Goal: Transaction & Acquisition: Obtain resource

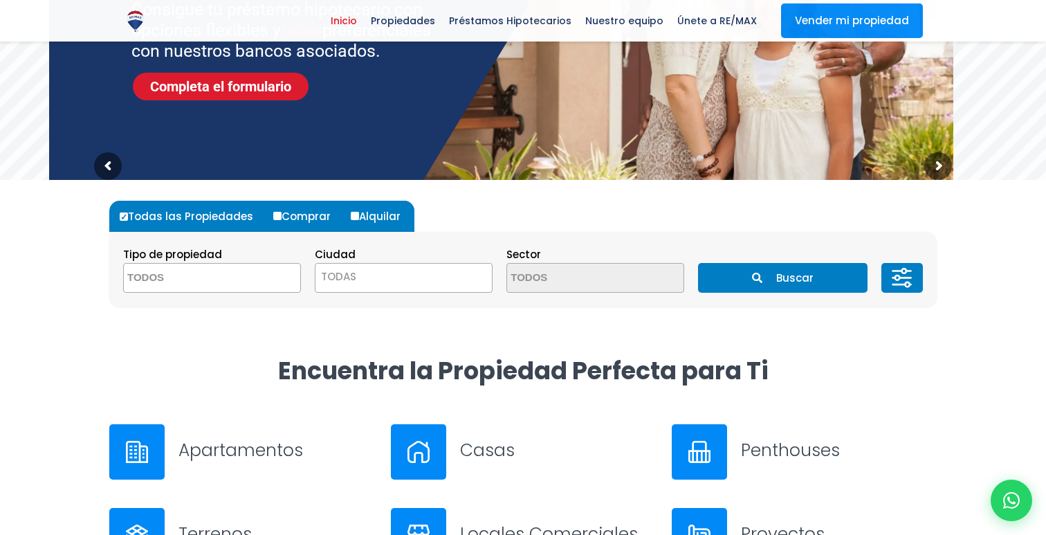
scroll to position [258, 0]
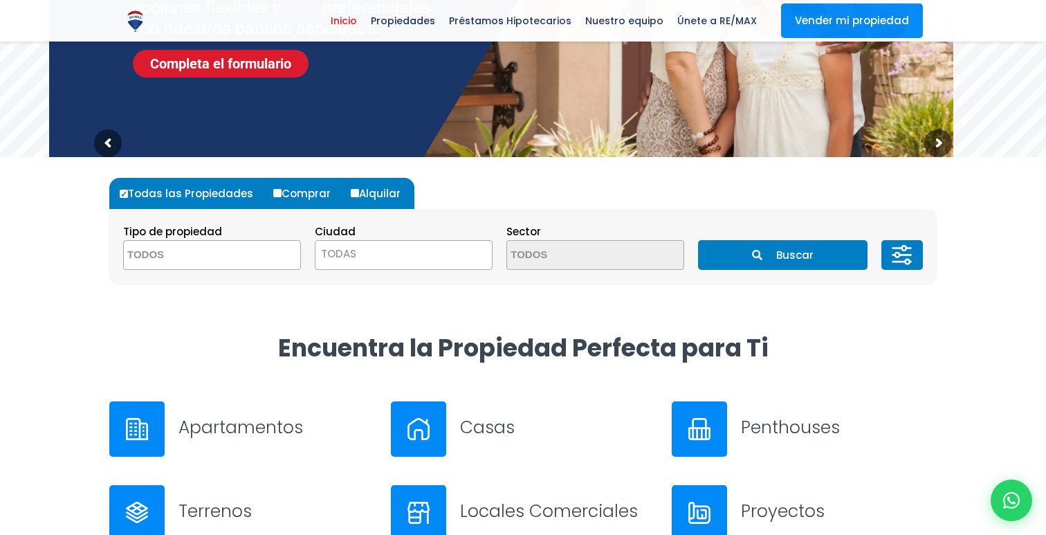
click at [248, 251] on textarea "Search" at bounding box center [191, 256] width 134 height 30
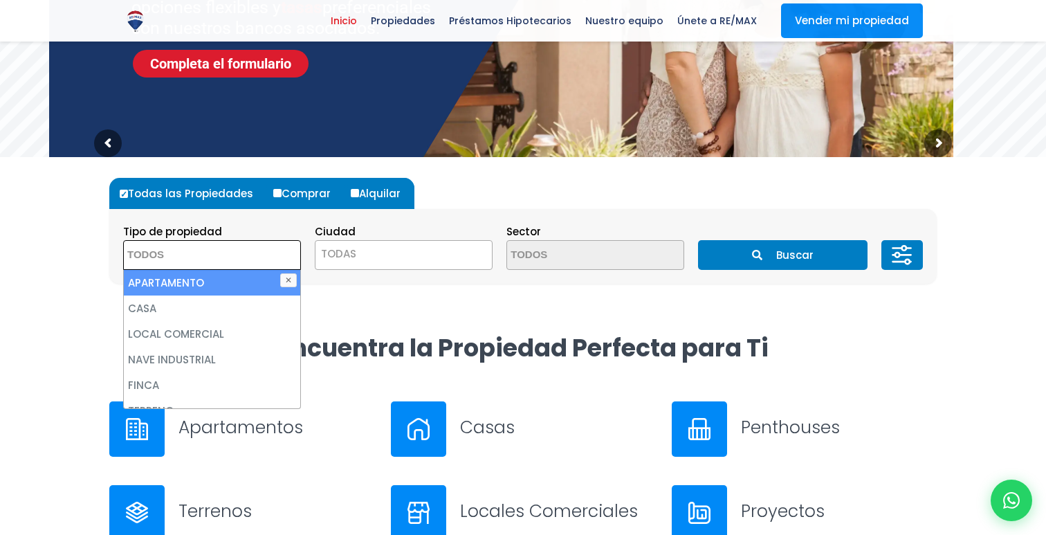
click at [195, 278] on li "APARTAMENTO" at bounding box center [212, 283] width 176 height 26
select select "apartment"
click at [360, 256] on span "TODAS" at bounding box center [404, 253] width 176 height 19
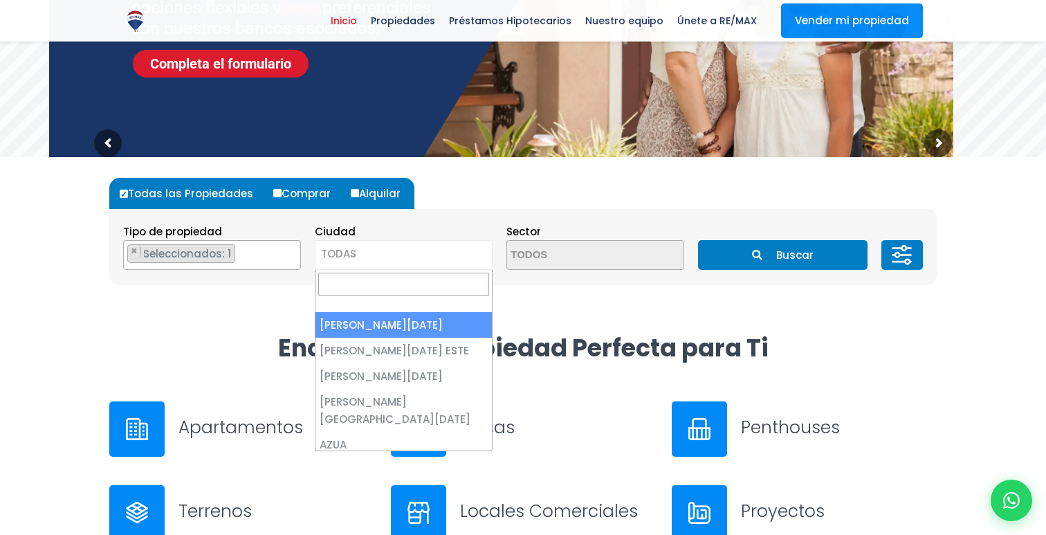
select select "1"
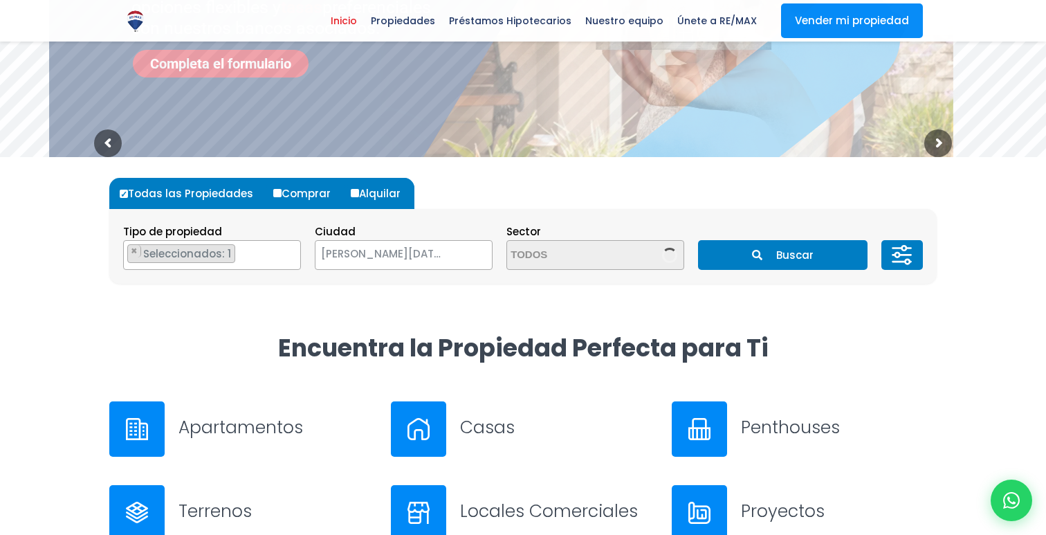
scroll to position [0, 0]
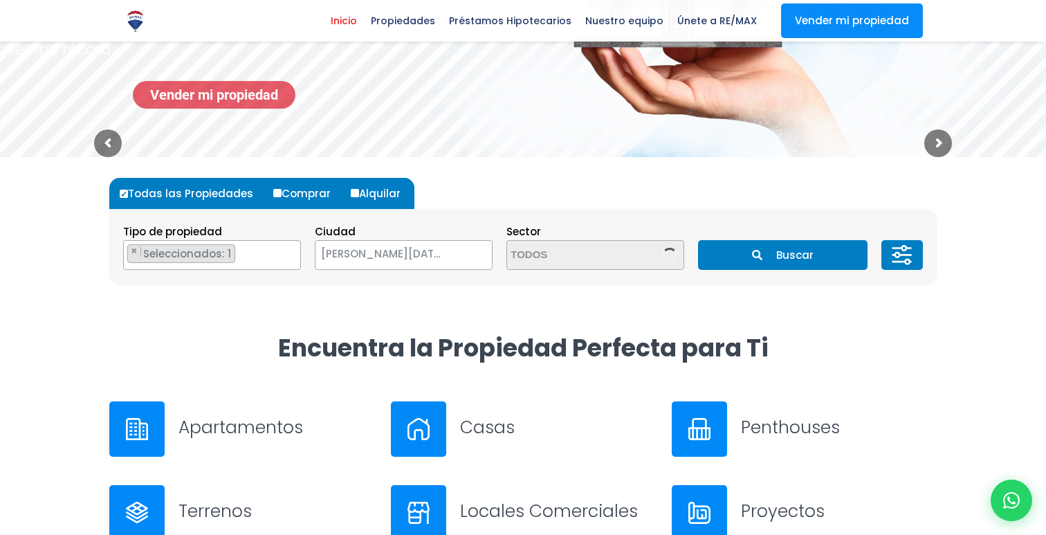
click at [533, 254] on textarea "Search" at bounding box center [574, 256] width 134 height 30
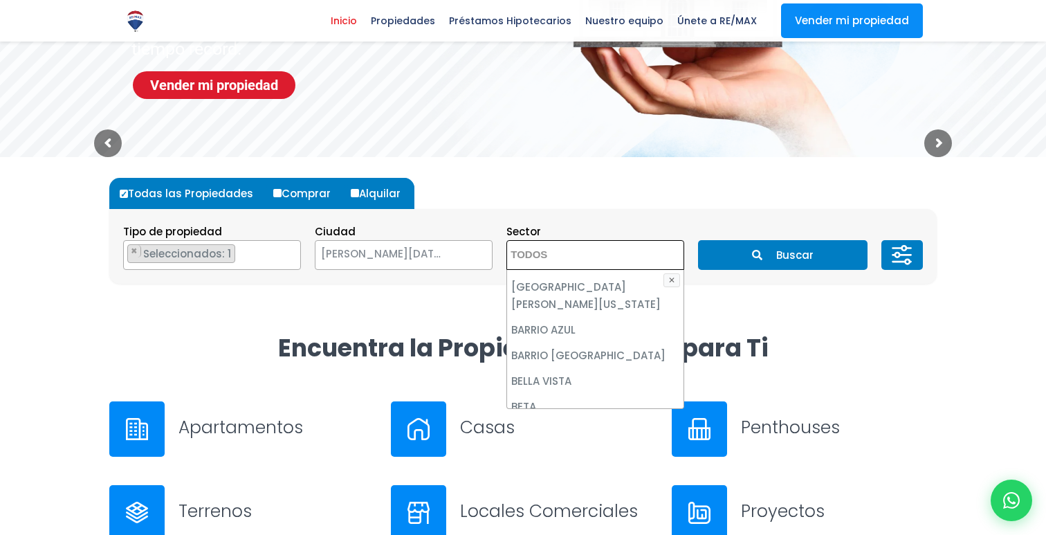
scroll to position [396, 0]
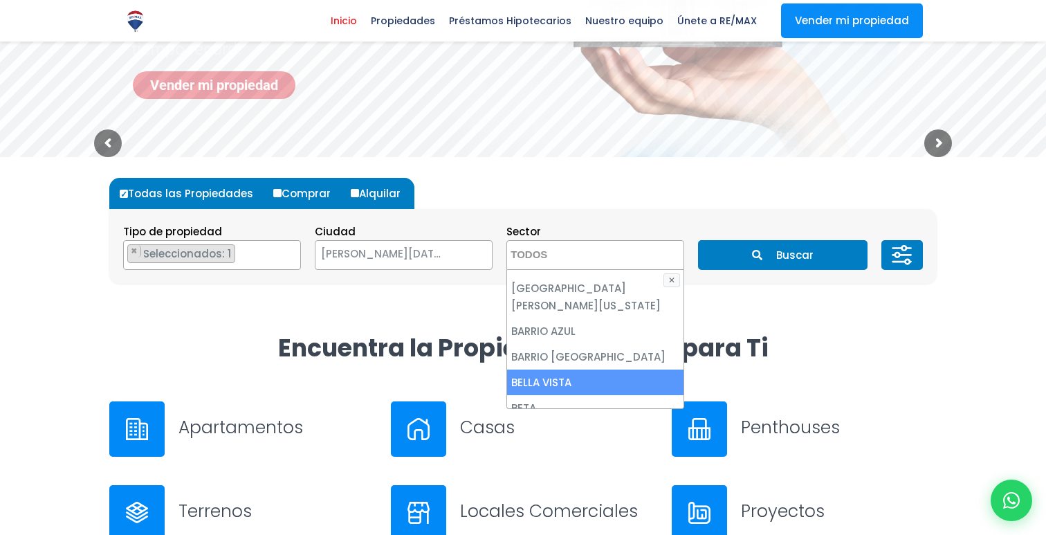
click at [543, 370] on li "BELLA VISTA" at bounding box center [595, 383] width 176 height 26
select select "150"
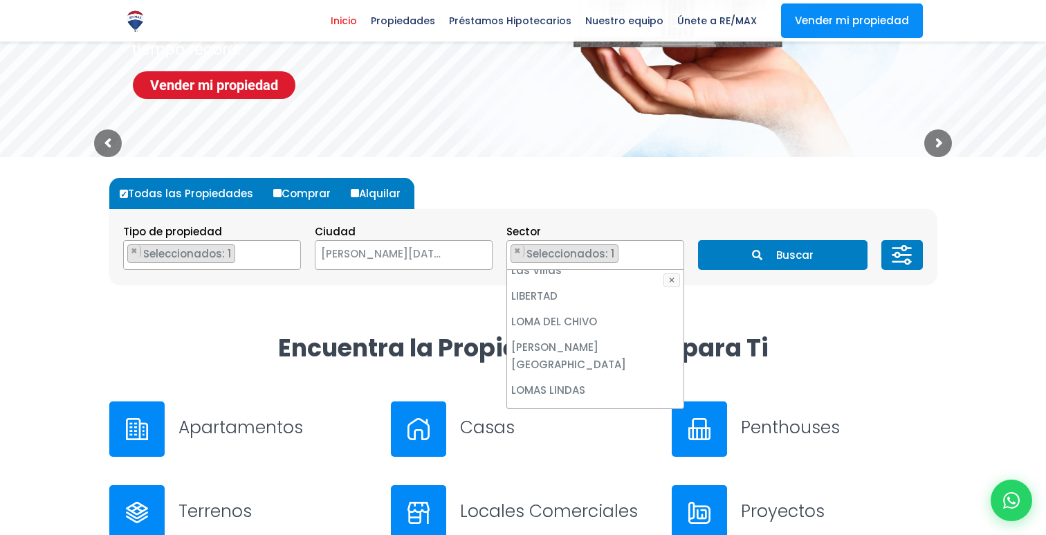
scroll to position [3688, 0]
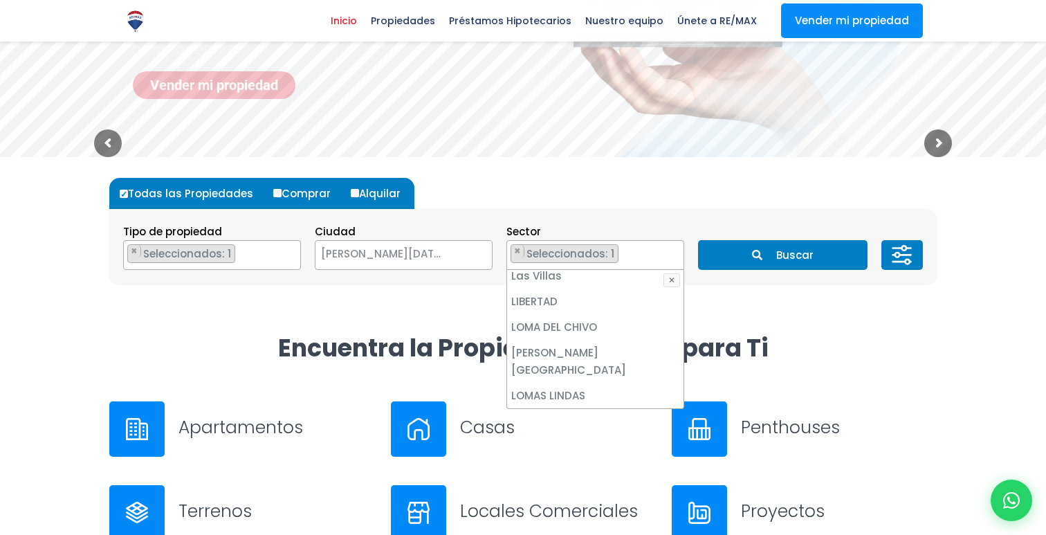
click at [564, 434] on li "LOS CACICAZGOS" at bounding box center [595, 447] width 176 height 26
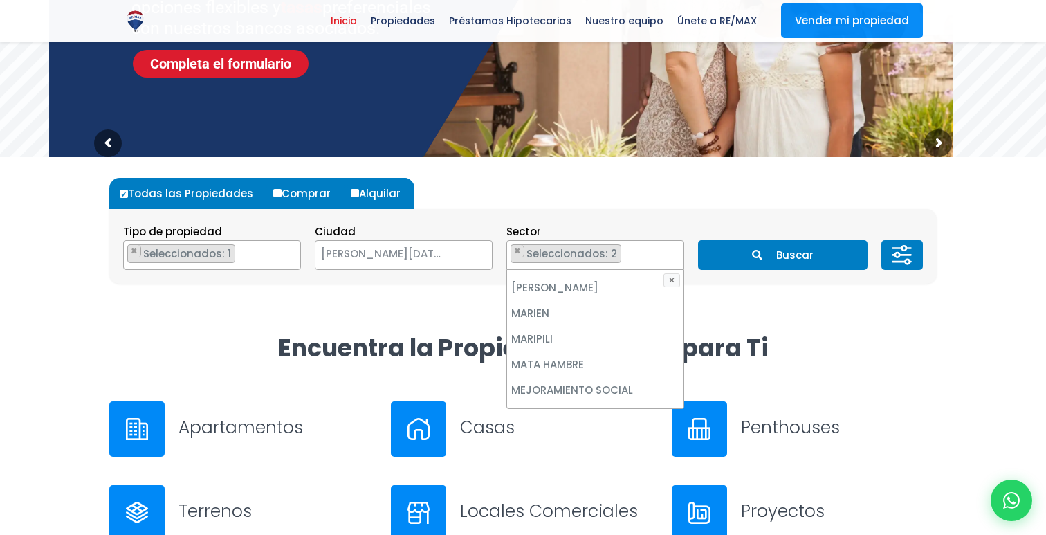
scroll to position [4657, 0]
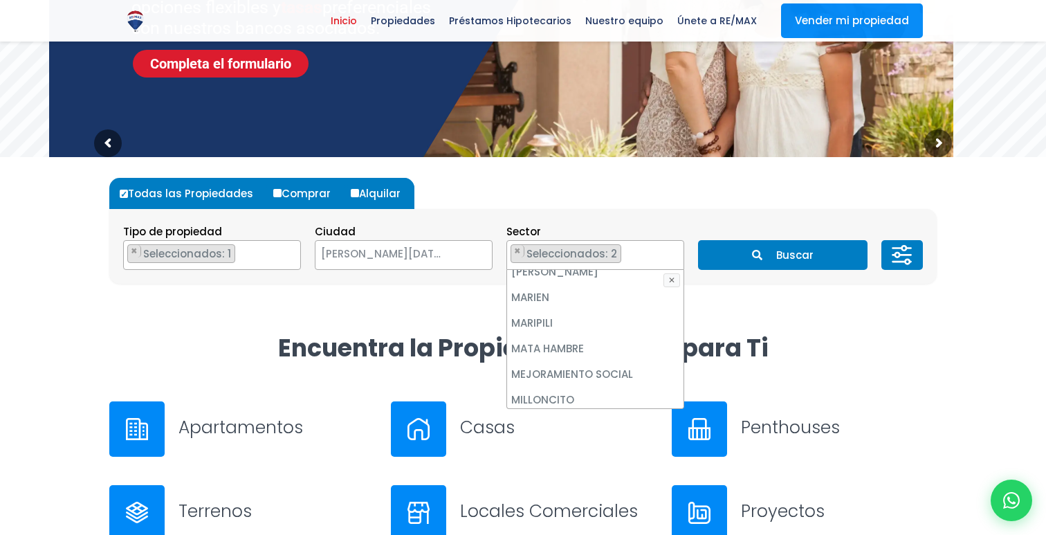
click at [546, 464] on li "MIRADOR SUR" at bounding box center [595, 477] width 176 height 26
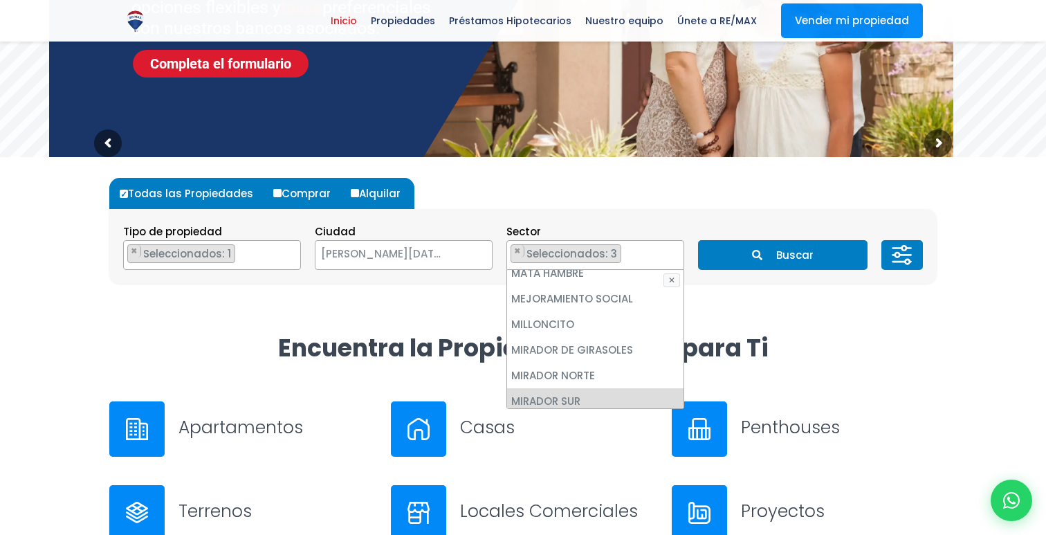
scroll to position [4727, 0]
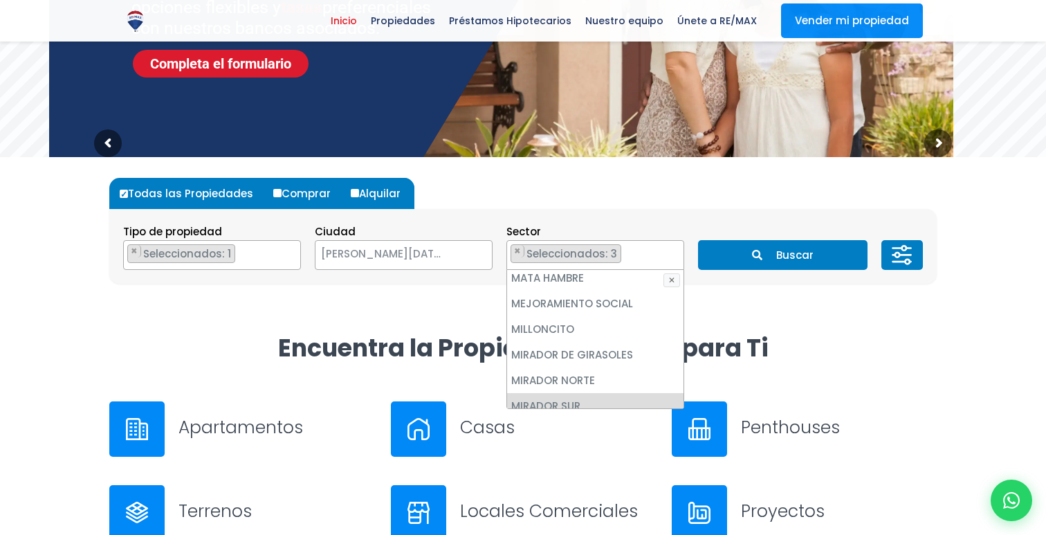
click at [552, 419] on li "MIRAFLORES" at bounding box center [595, 432] width 176 height 26
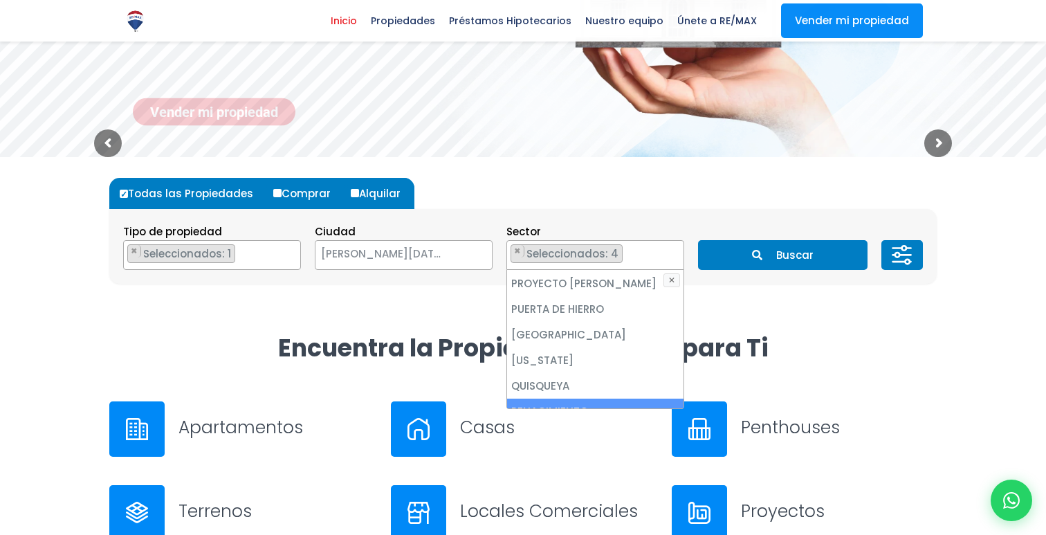
scroll to position [5294, 0]
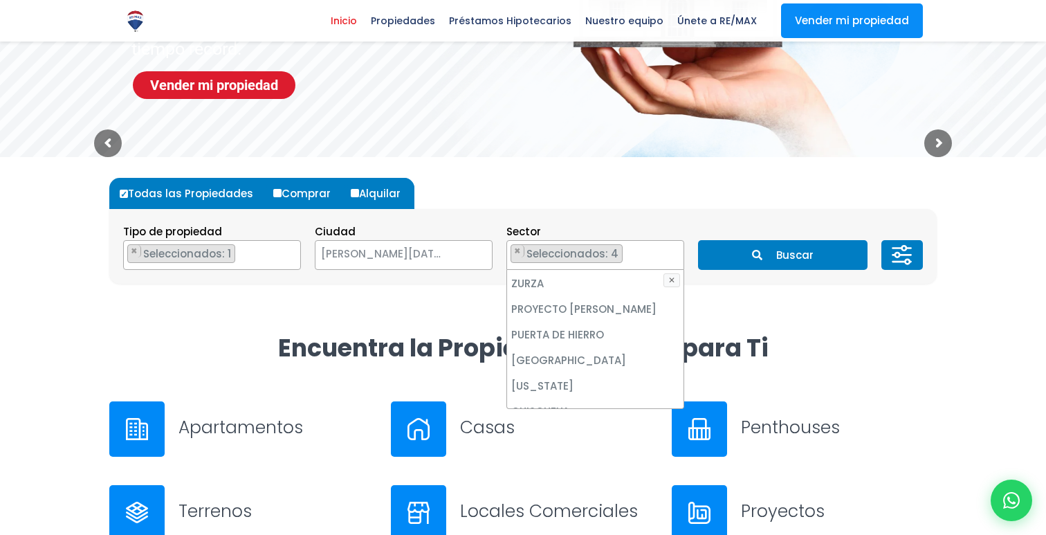
click at [567, 424] on li "RENACIMIENTO" at bounding box center [595, 437] width 176 height 26
click at [800, 252] on button "Buscar" at bounding box center [782, 255] width 169 height 30
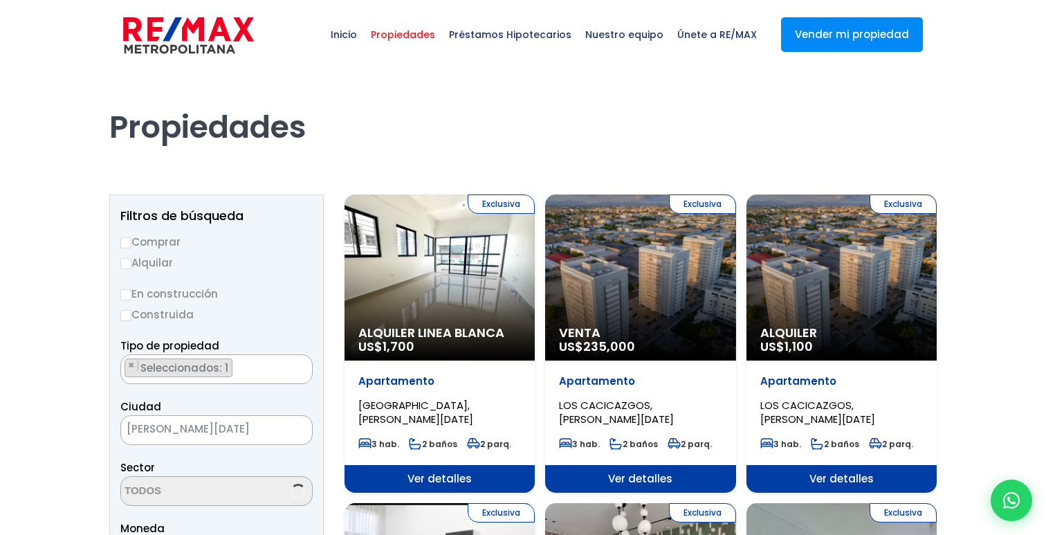
select select "150"
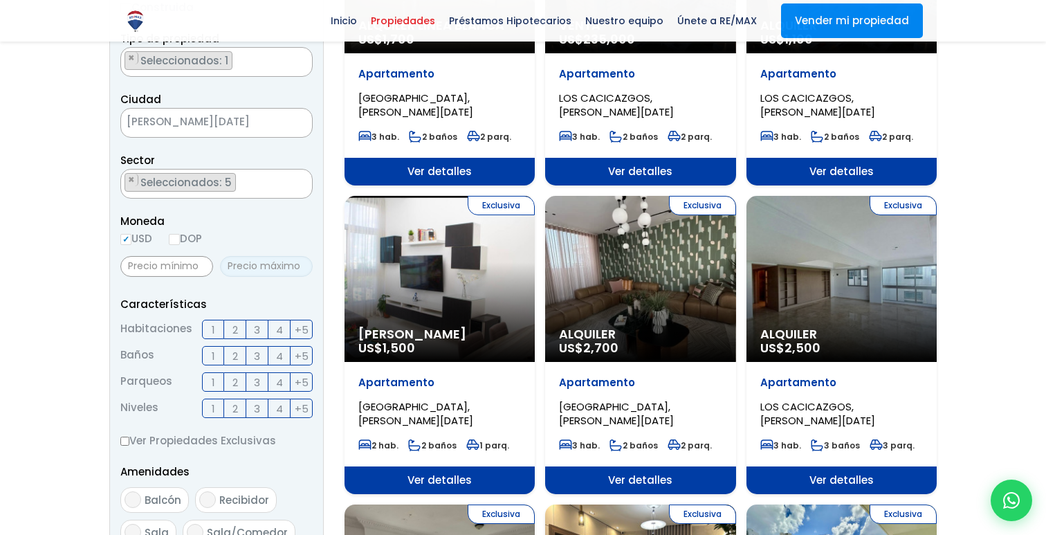
click at [253, 266] on input "text" at bounding box center [266, 266] width 93 height 21
type input "1,350"
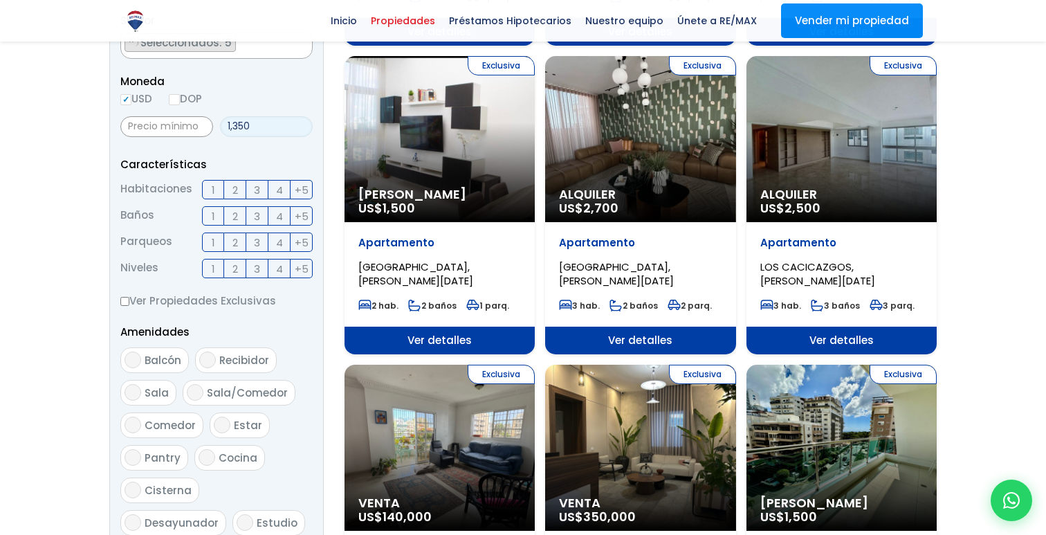
scroll to position [450, 0]
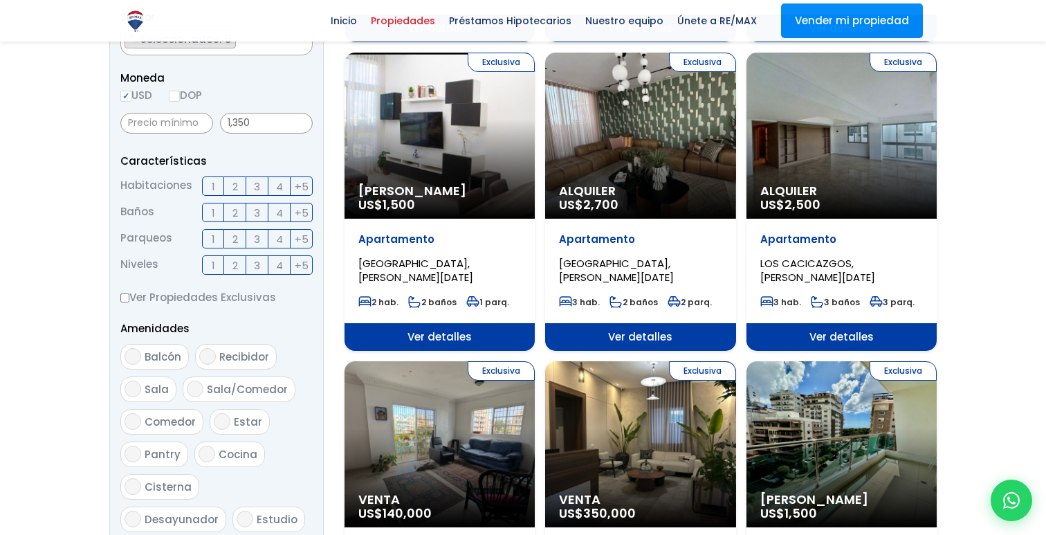
click at [129, 354] on input "Balcón" at bounding box center [133, 356] width 17 height 17
checkbox input "true"
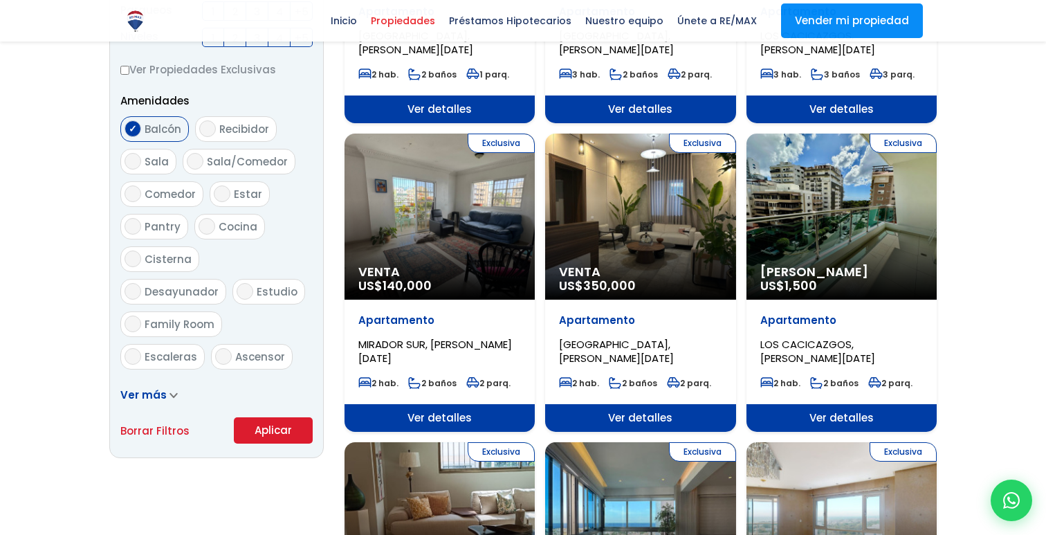
scroll to position [687, 0]
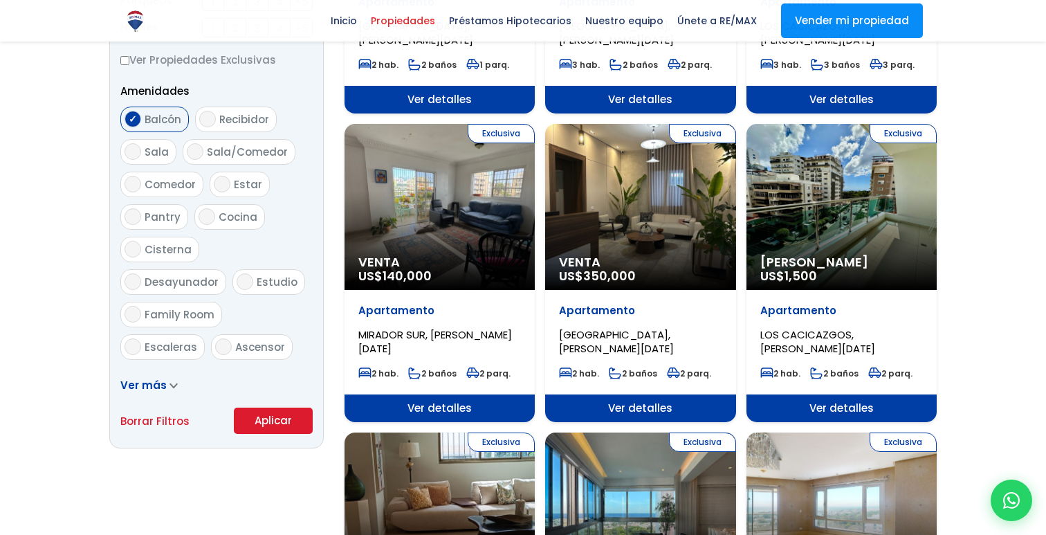
click at [149, 386] on span "Ver más" at bounding box center [143, 385] width 46 height 15
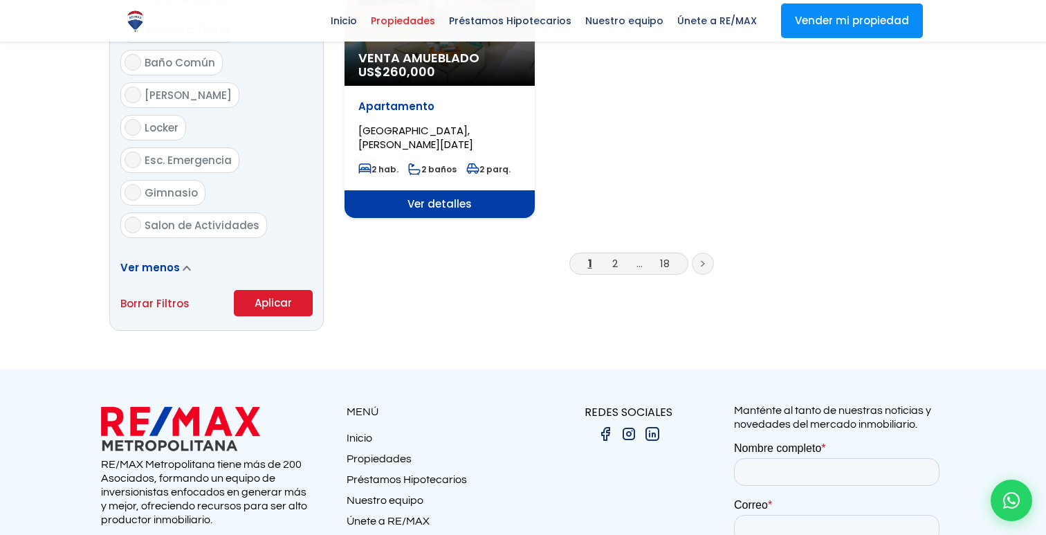
scroll to position [1828, 0]
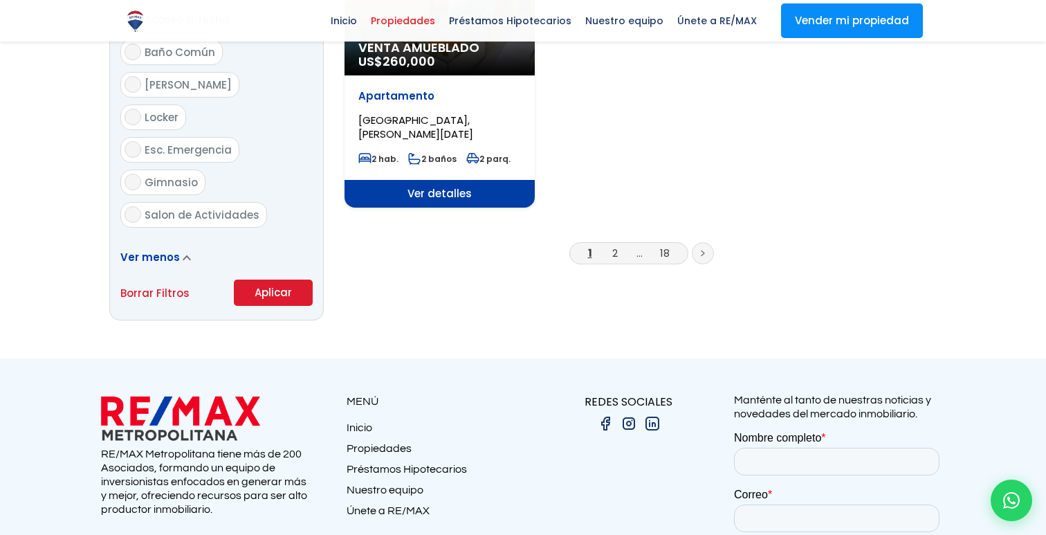
click at [273, 280] on button "Aplicar" at bounding box center [273, 293] width 79 height 26
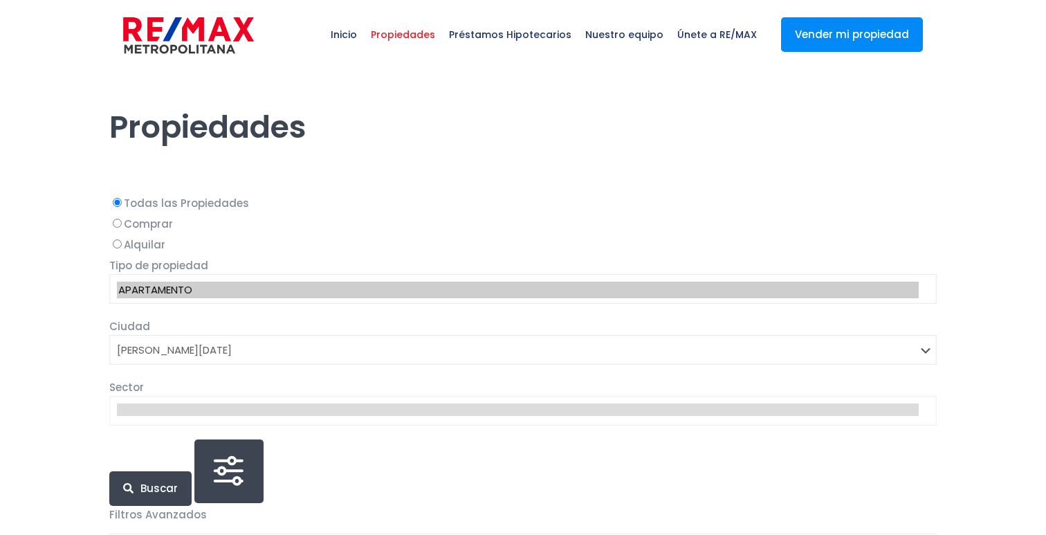
select select "1"
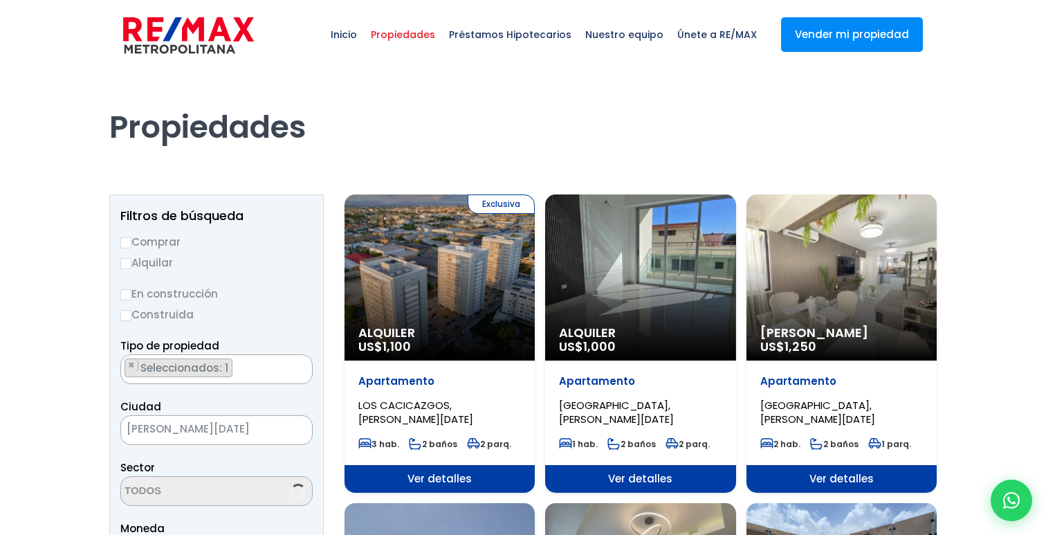
scroll to position [3137, 0]
select select "150"
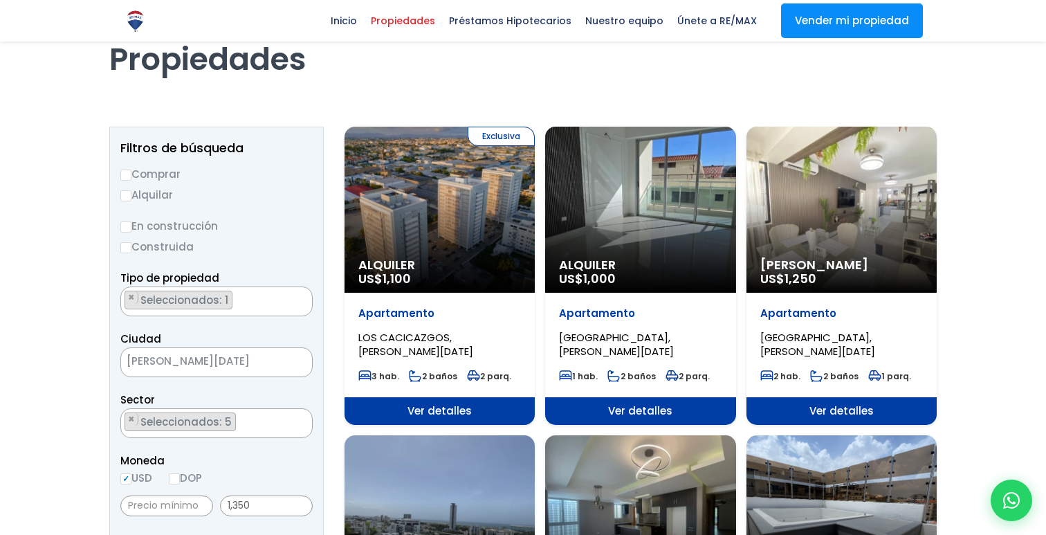
scroll to position [58, 0]
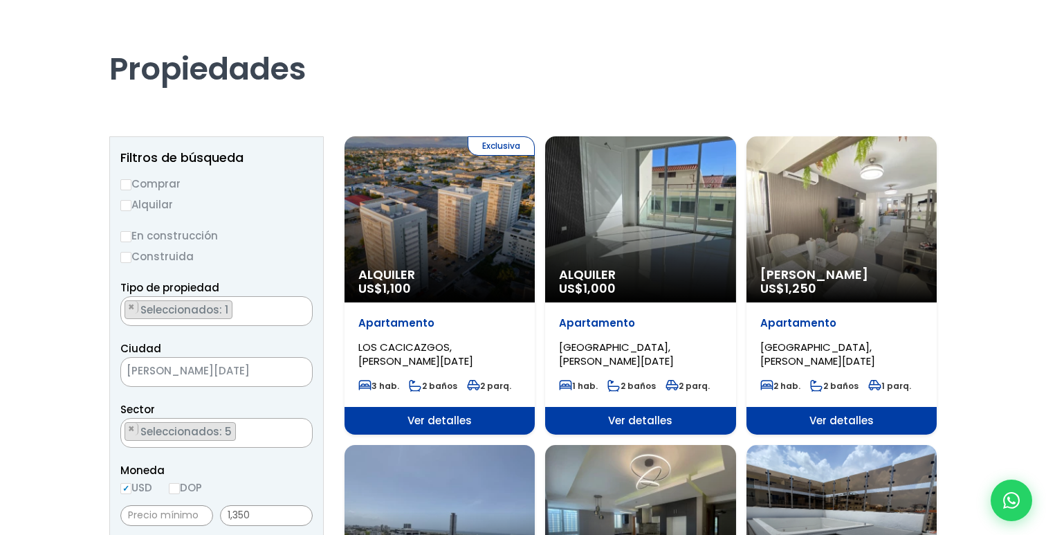
click at [126, 208] on input "Alquilar" at bounding box center [125, 205] width 11 height 11
radio input "true"
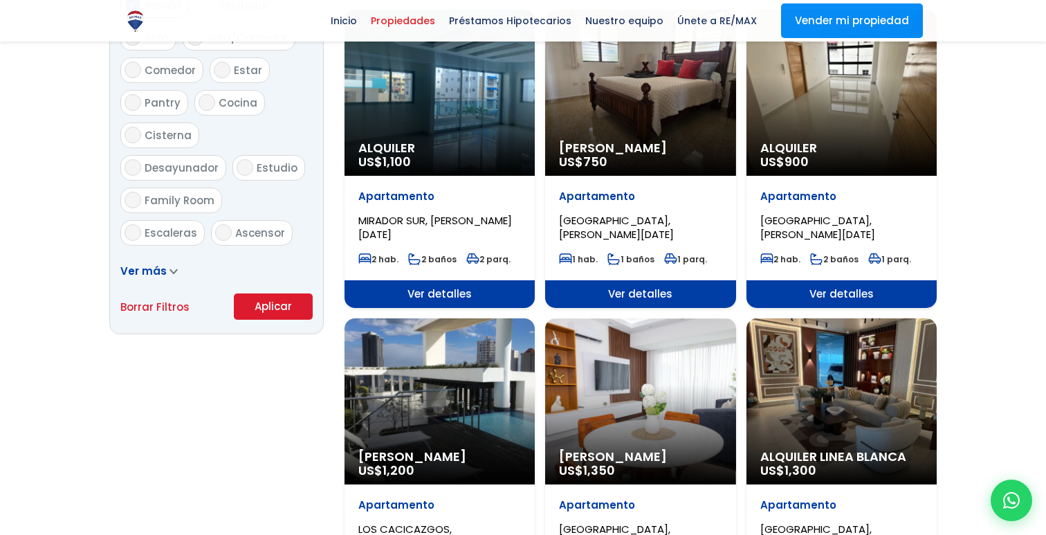
scroll to position [855, 0]
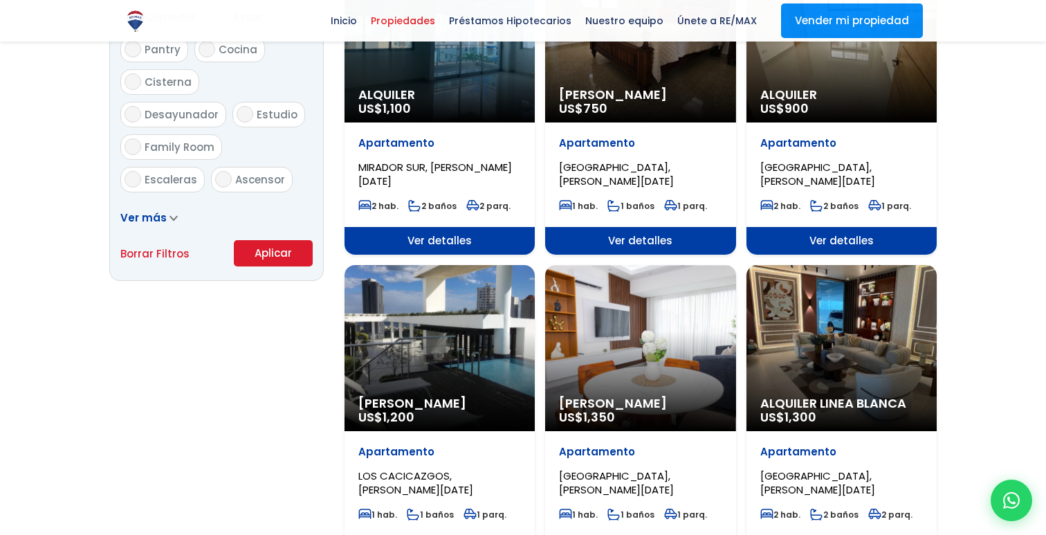
click at [268, 255] on button "Aplicar" at bounding box center [273, 253] width 79 height 26
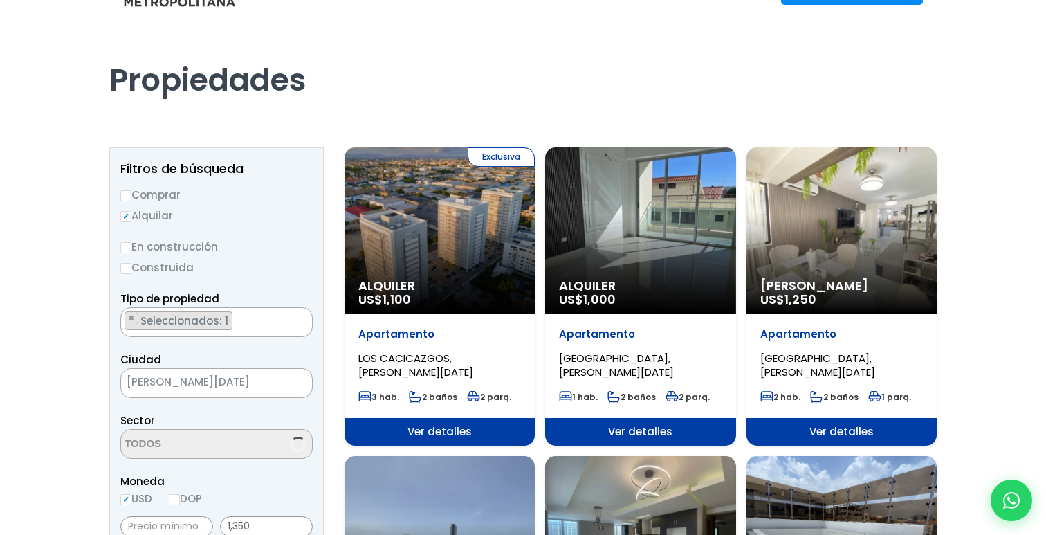
scroll to position [3137, 0]
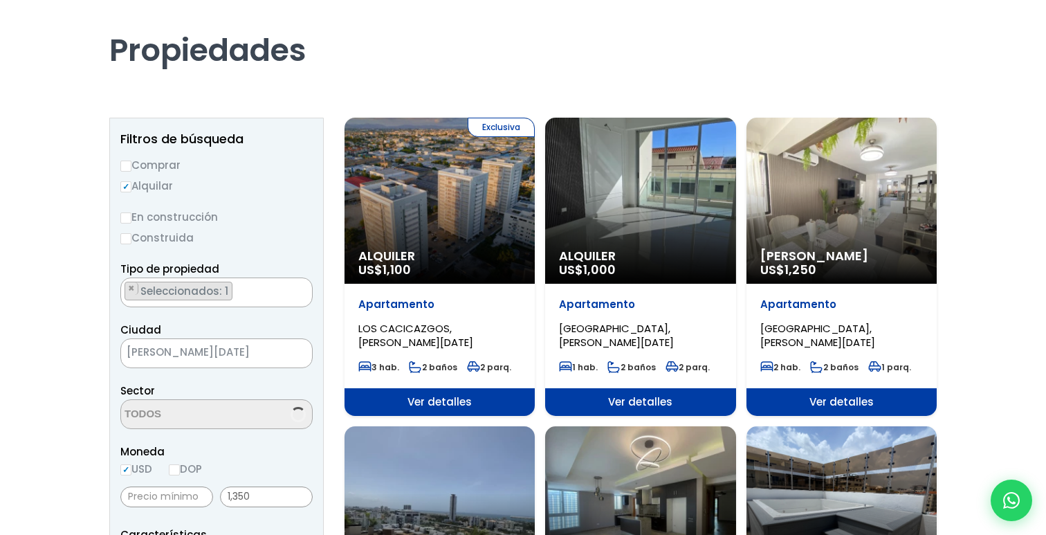
select select "150"
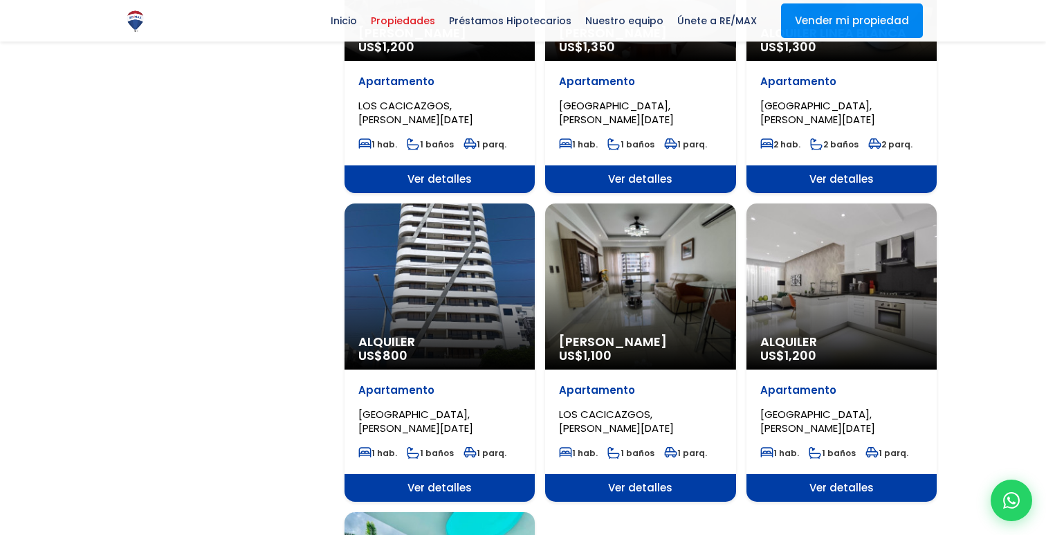
scroll to position [1229, 0]
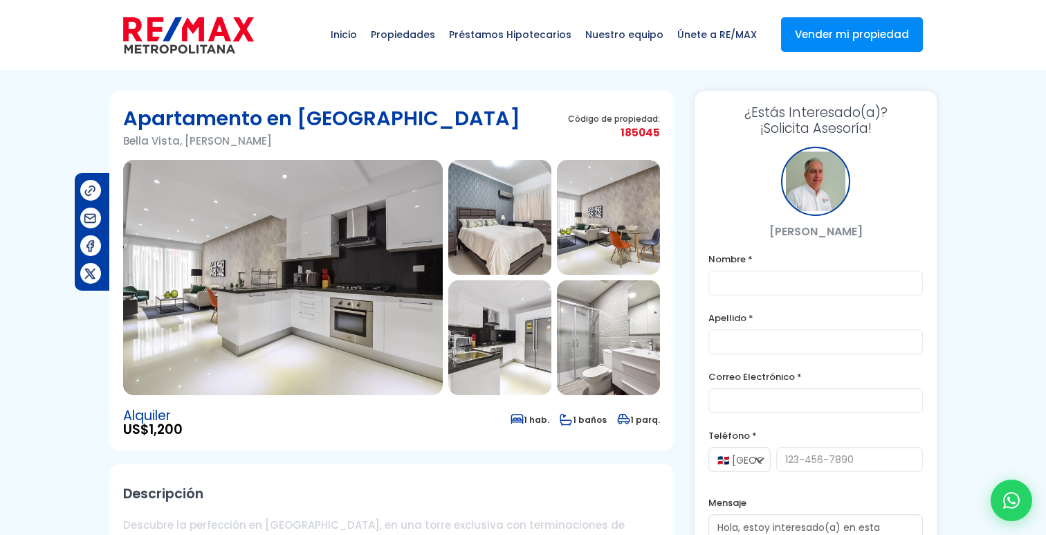
click at [319, 292] on img at bounding box center [283, 277] width 320 height 235
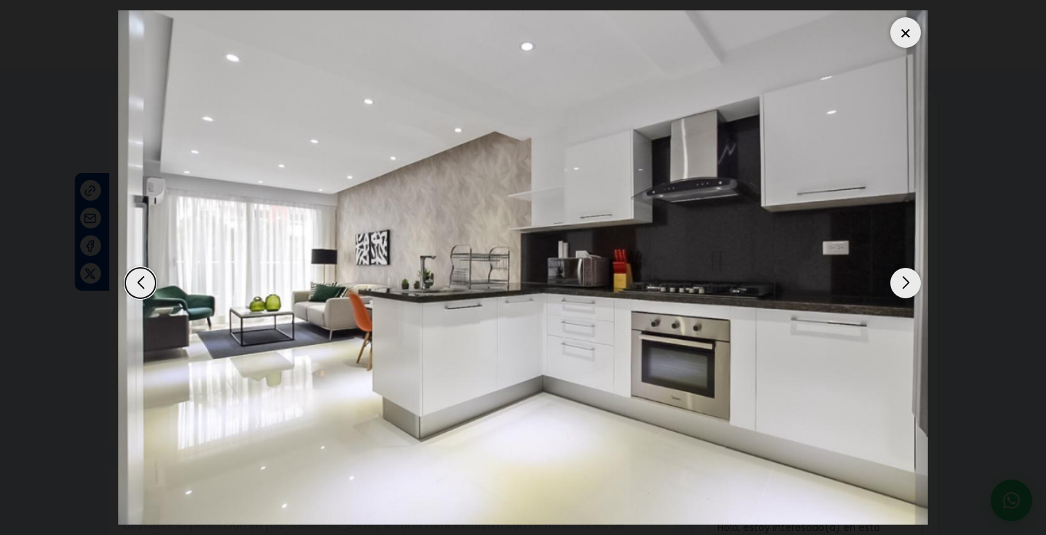
click at [909, 289] on div "Next slide" at bounding box center [906, 283] width 30 height 30
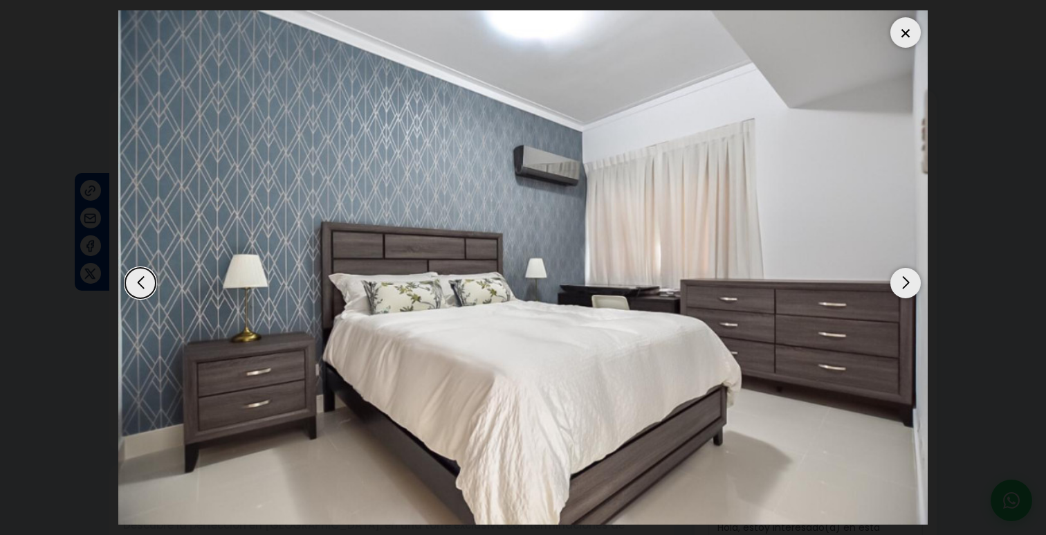
click at [909, 289] on div "Next slide" at bounding box center [906, 283] width 30 height 30
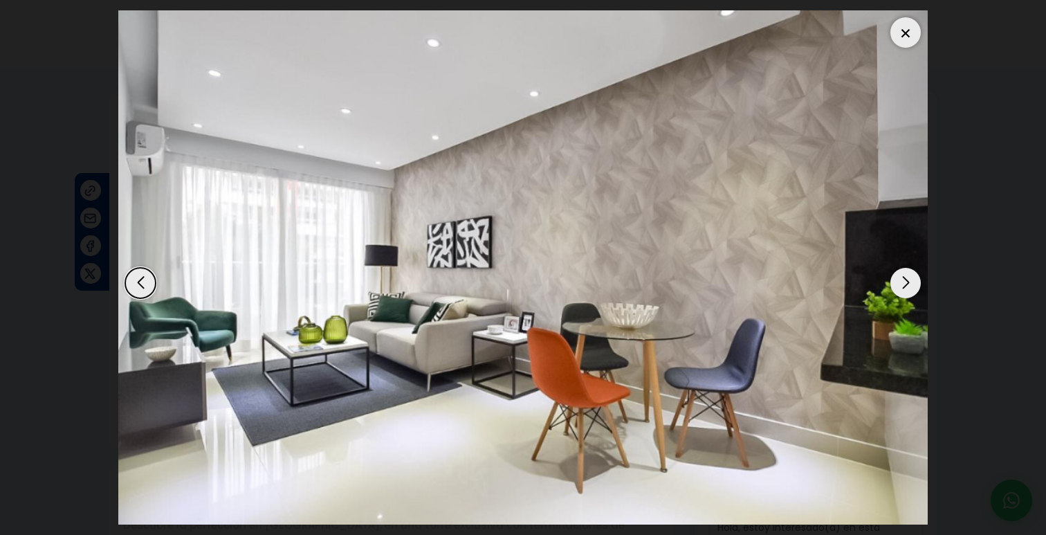
click at [908, 289] on div "Next slide" at bounding box center [906, 283] width 30 height 30
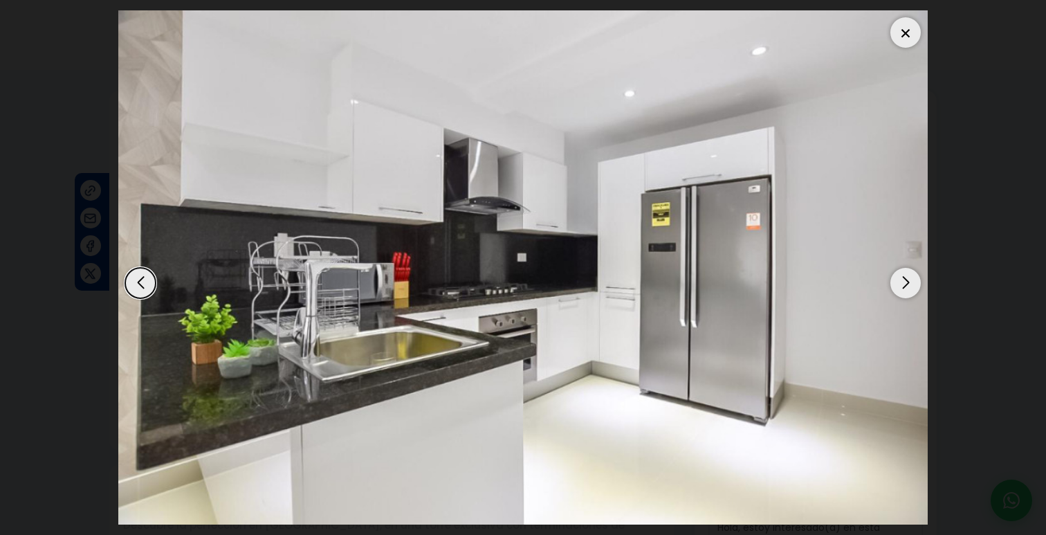
click at [908, 289] on div "Next slide" at bounding box center [906, 283] width 30 height 30
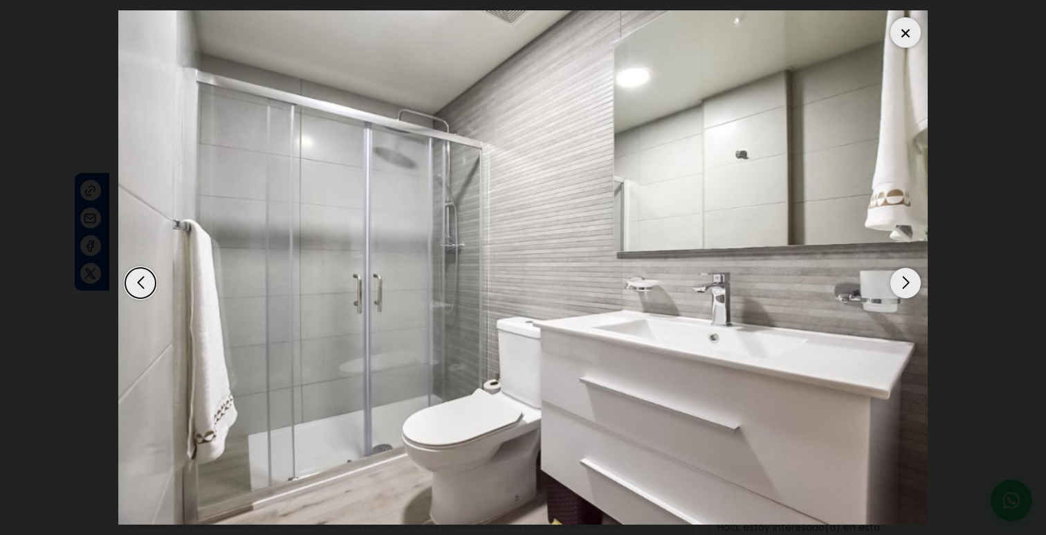
click at [908, 289] on div "Next slide" at bounding box center [906, 283] width 30 height 30
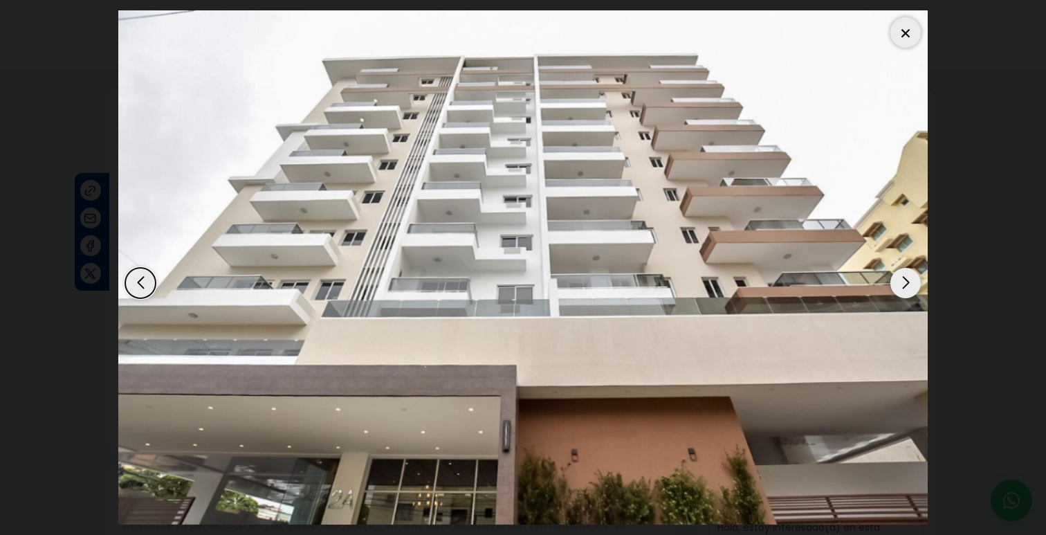
click at [908, 289] on div "Next slide" at bounding box center [906, 283] width 30 height 30
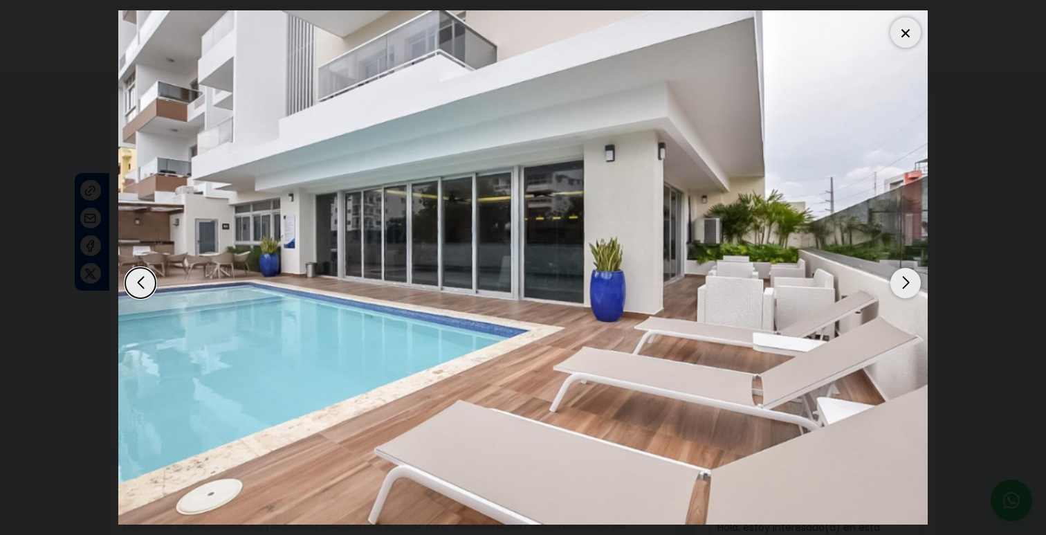
click at [908, 289] on div "Next slide" at bounding box center [906, 283] width 30 height 30
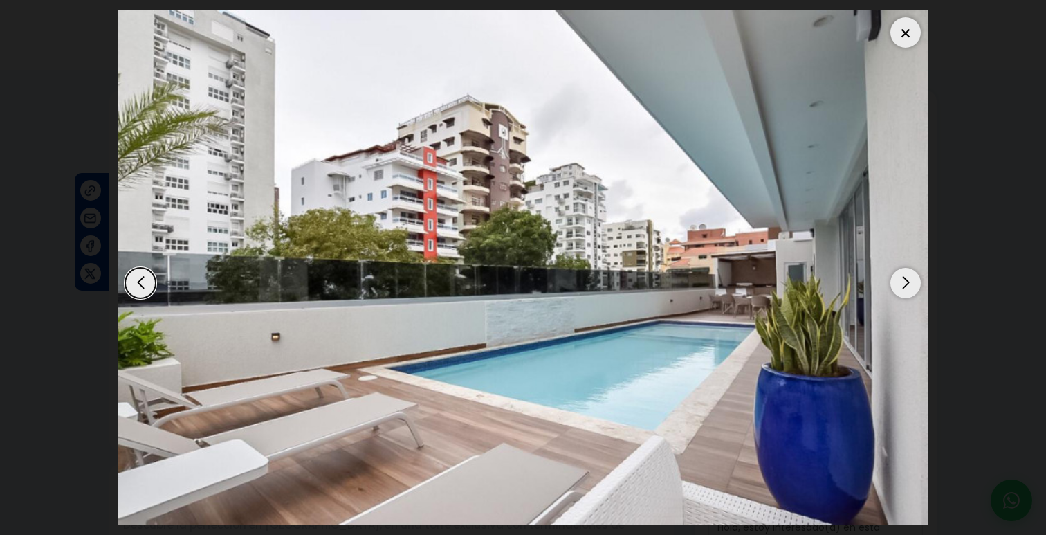
click at [908, 289] on div "Next slide" at bounding box center [906, 283] width 30 height 30
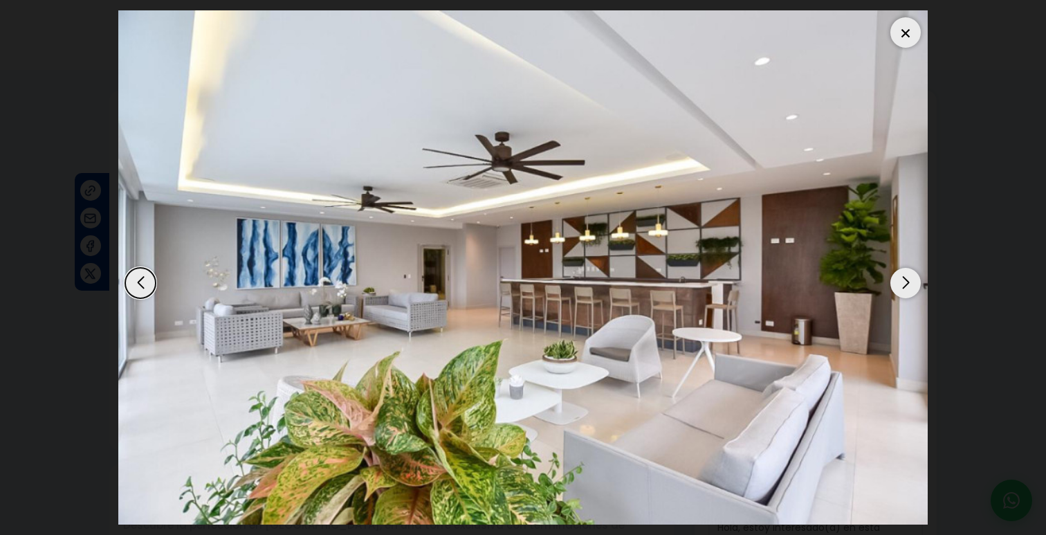
click at [908, 289] on div "Next slide" at bounding box center [906, 283] width 30 height 30
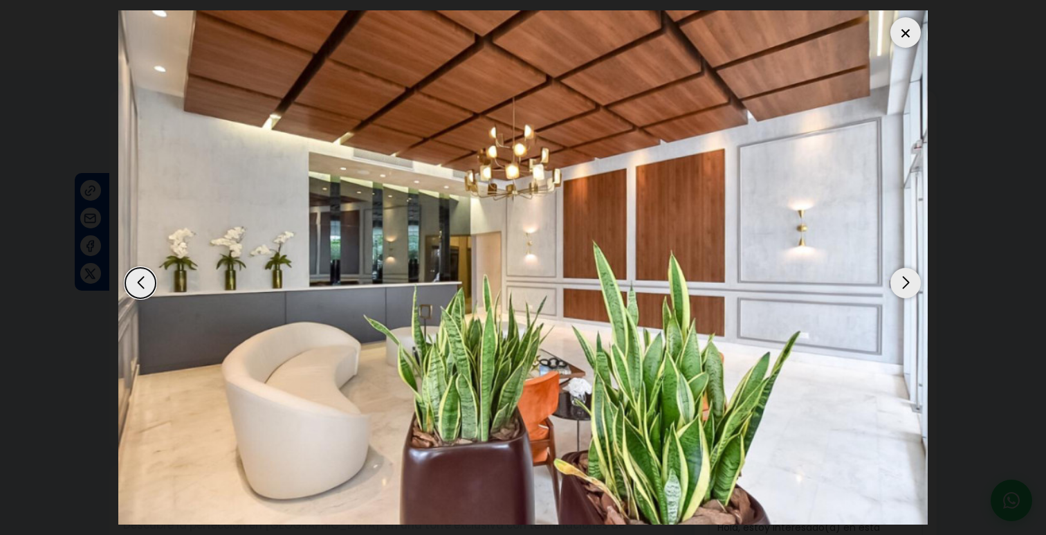
click at [908, 28] on div at bounding box center [906, 32] width 30 height 30
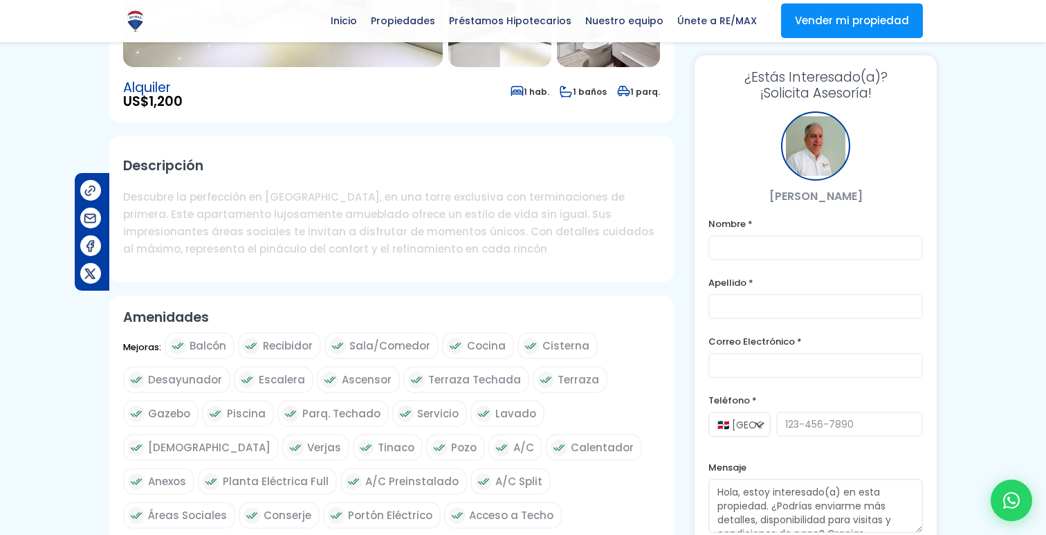
scroll to position [329, 0]
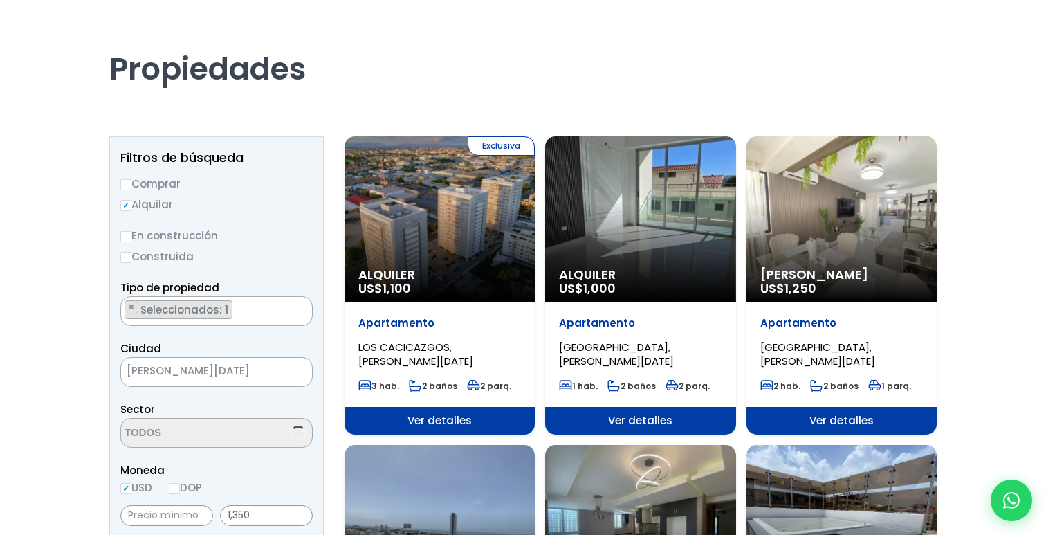
scroll to position [60, 0]
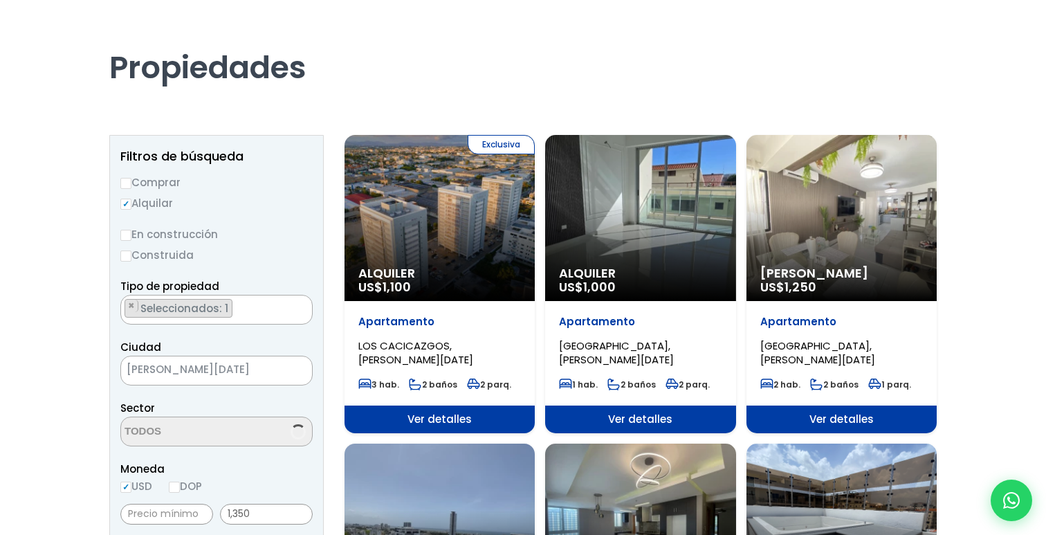
select select "150"
click at [535, 221] on div "Alquiler Amueblado US$ 1,250" at bounding box center [440, 218] width 190 height 166
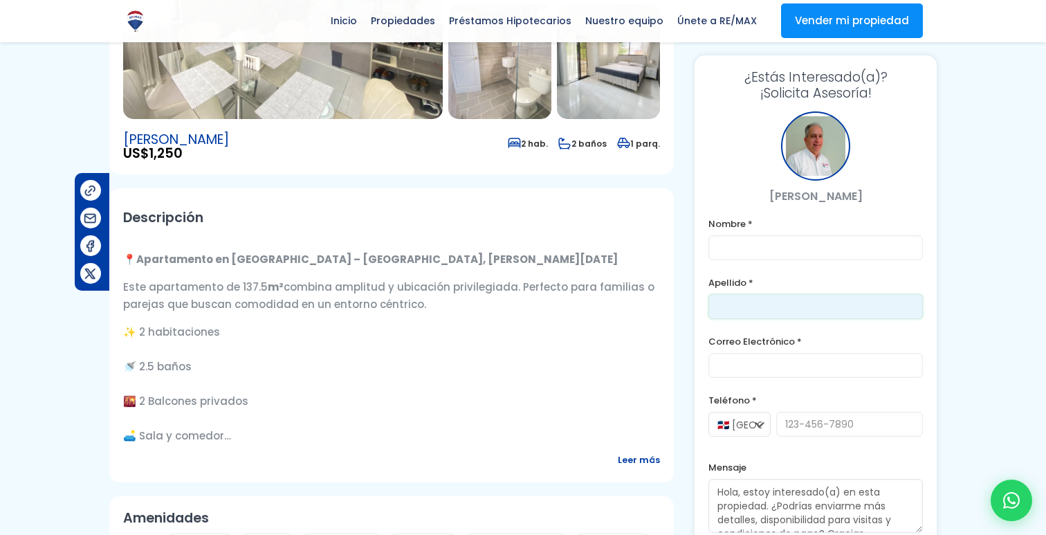
scroll to position [282, 0]
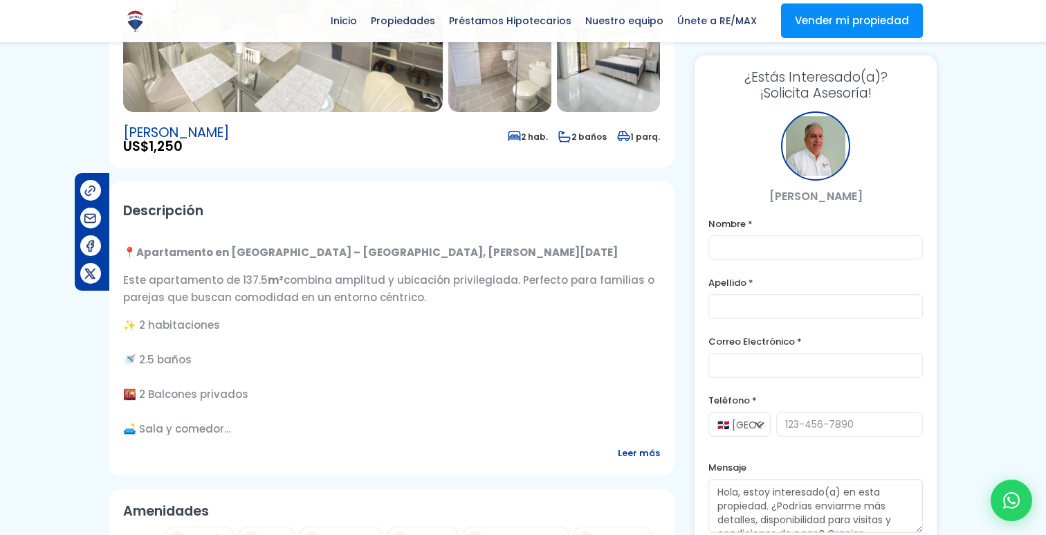
click at [628, 451] on span "Leer más" at bounding box center [639, 452] width 42 height 17
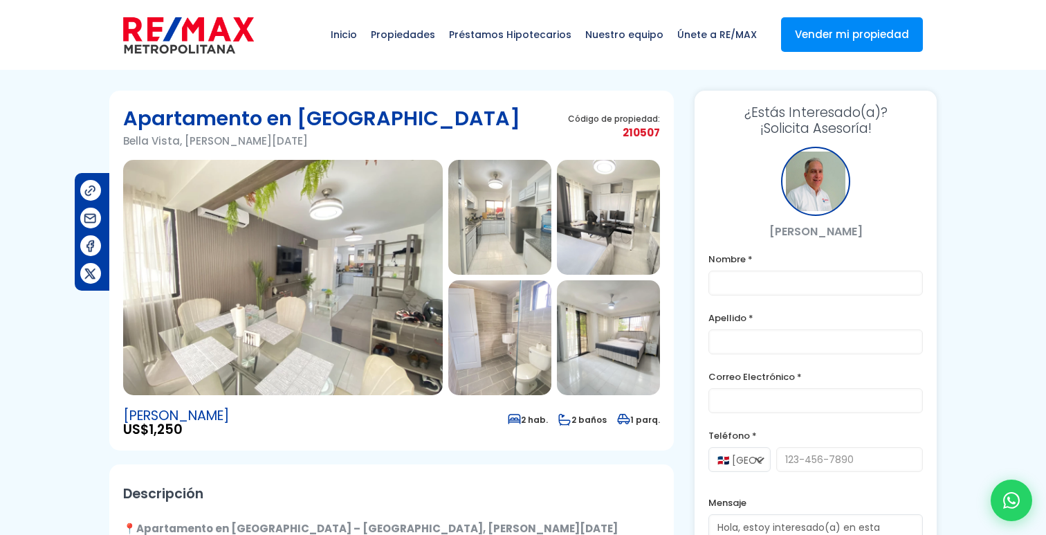
scroll to position [0, 0]
